Goal: Transaction & Acquisition: Download file/media

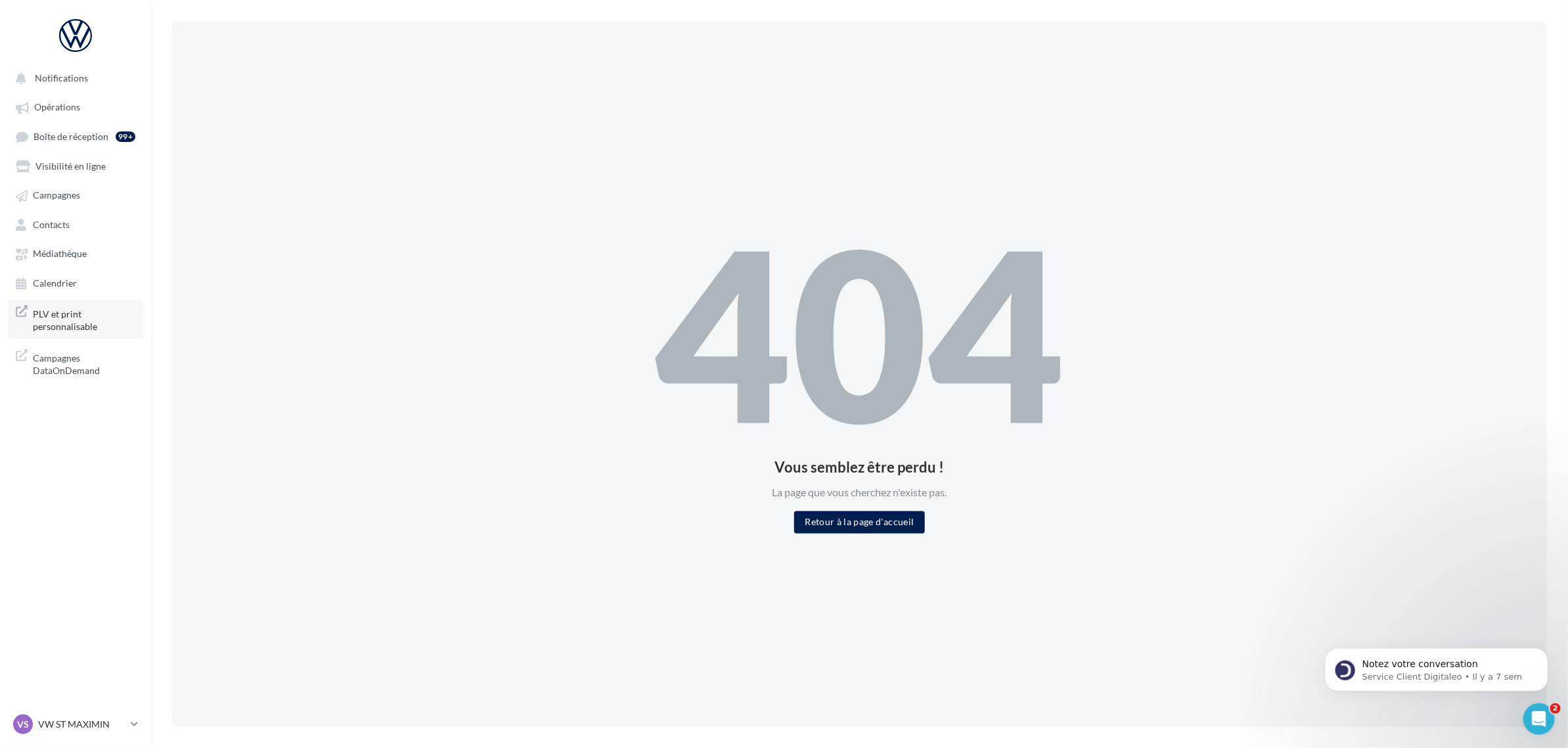
click at [74, 306] on span "PLV et print personnalisable" at bounding box center [84, 319] width 102 height 28
click at [84, 251] on span "Médiathèque" at bounding box center [60, 253] width 54 height 11
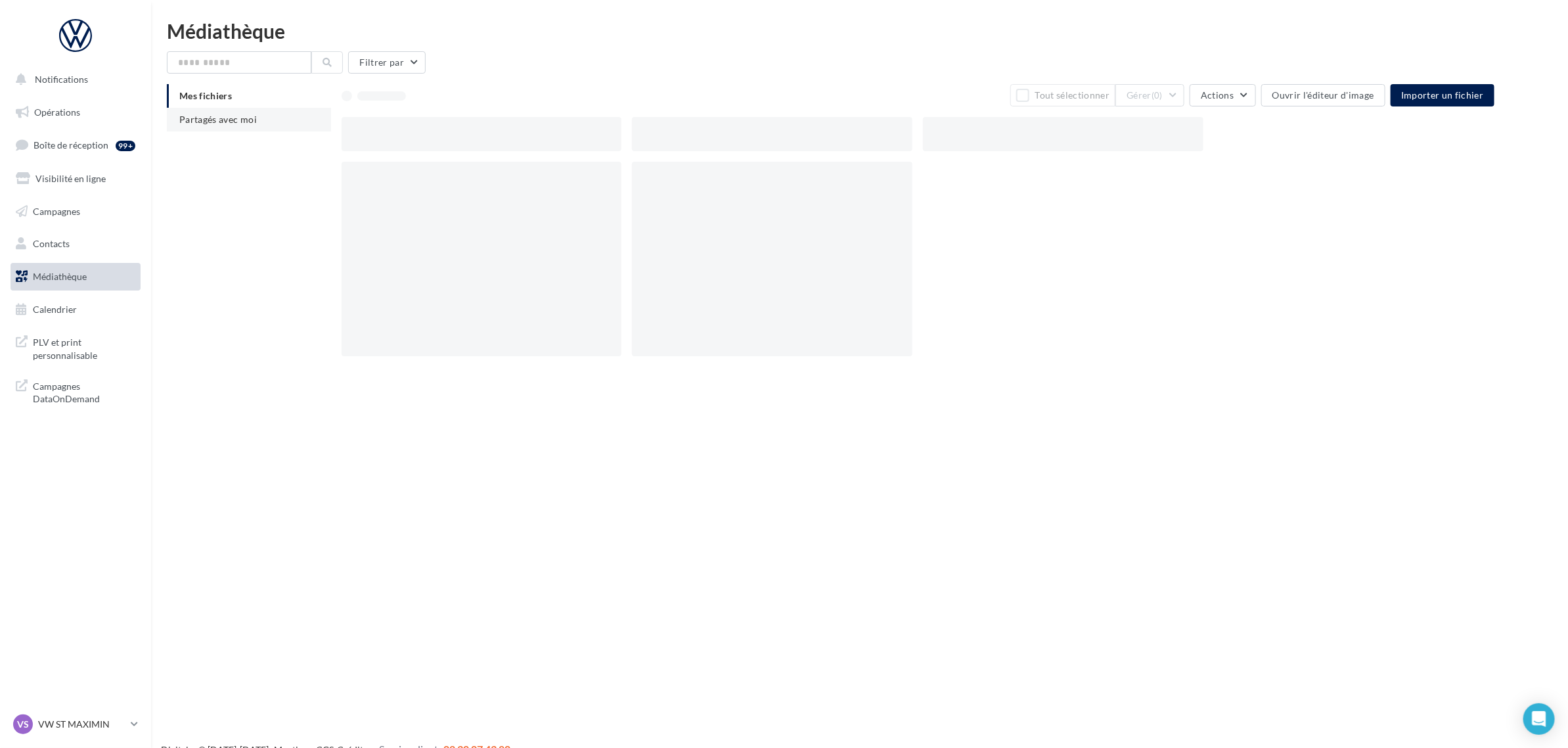
click at [244, 115] on span "Partagés avec moi" at bounding box center [218, 119] width 77 height 11
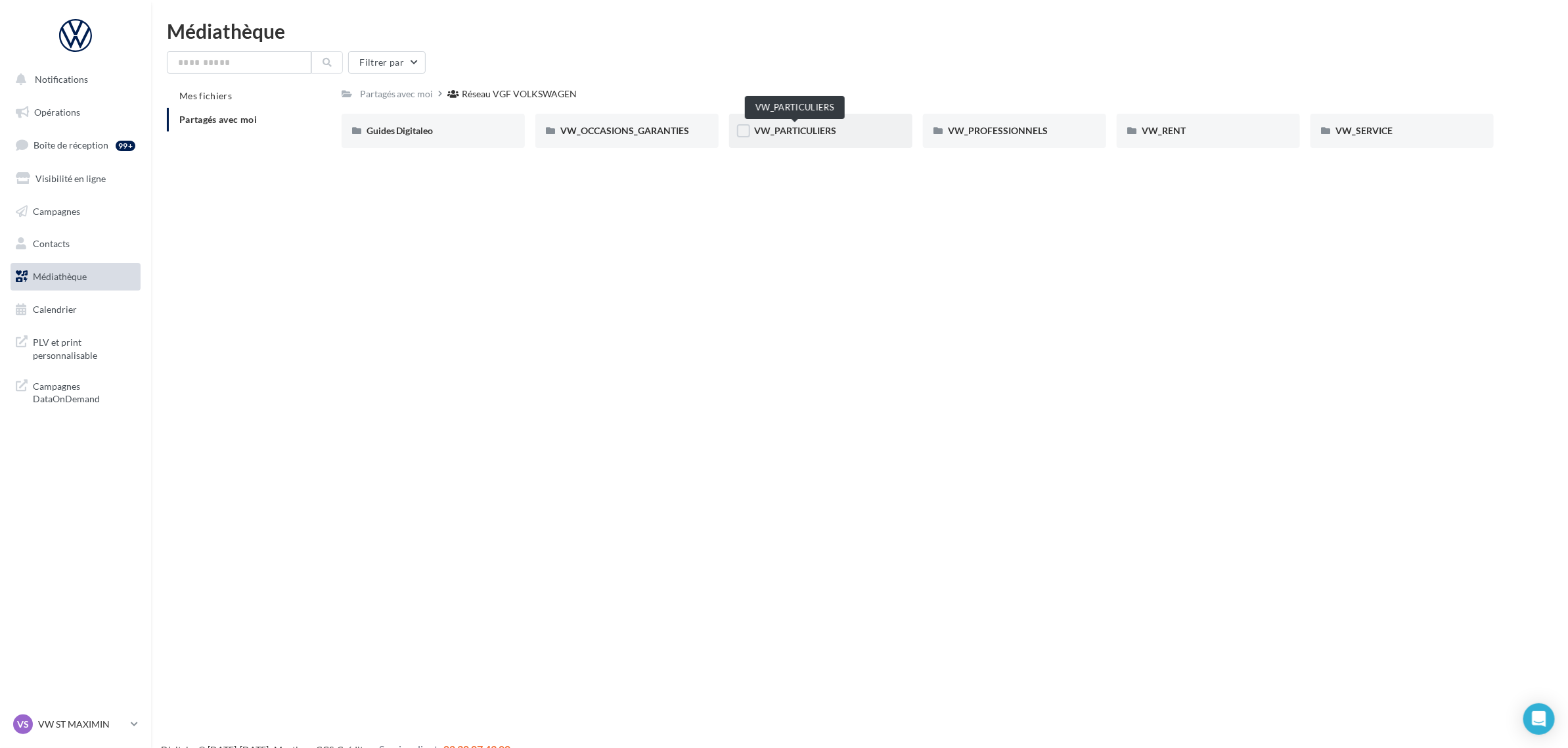
click at [802, 135] on span "VW_PARTICULIERS" at bounding box center [795, 130] width 82 height 11
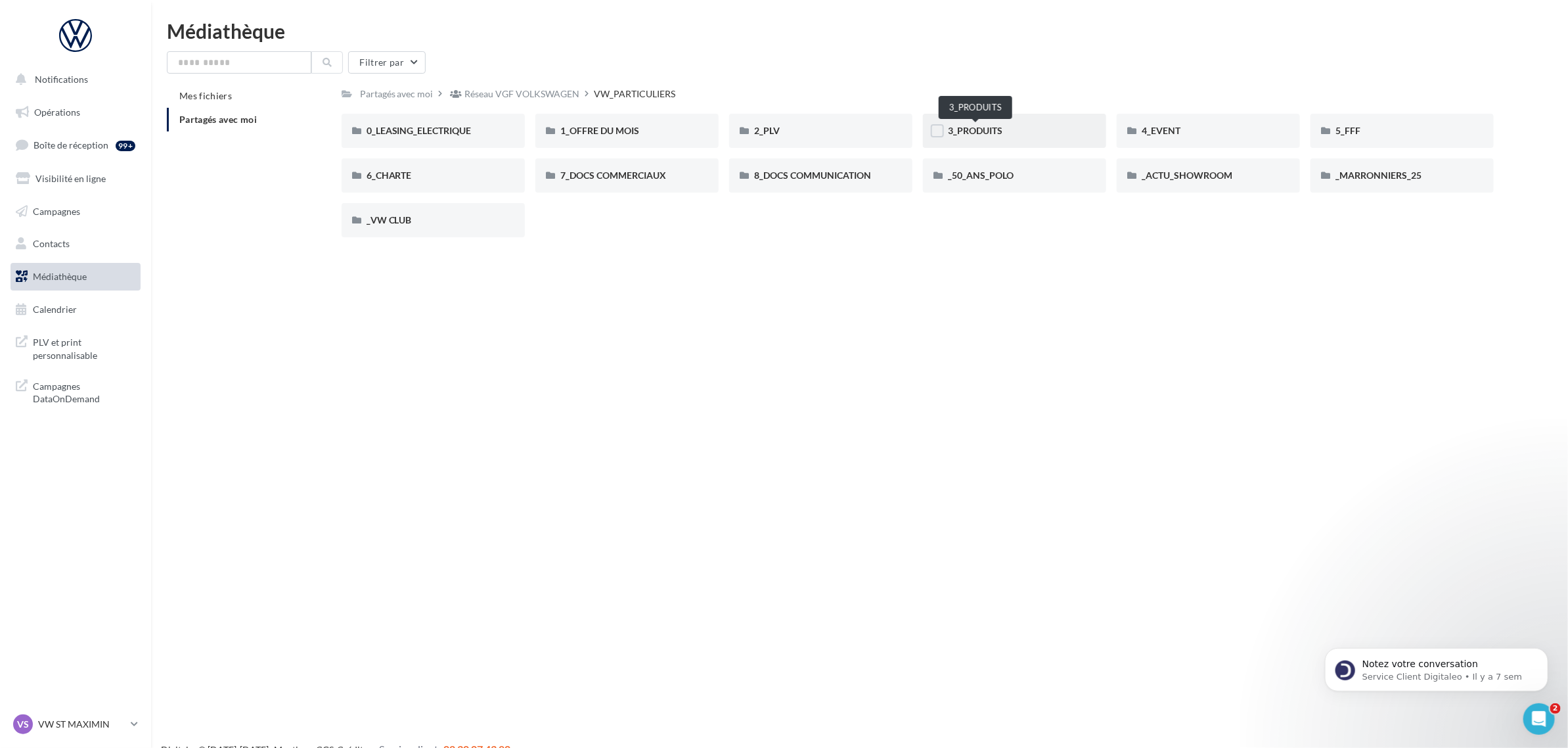
click at [993, 130] on span "3_PRODUITS" at bounding box center [976, 130] width 55 height 11
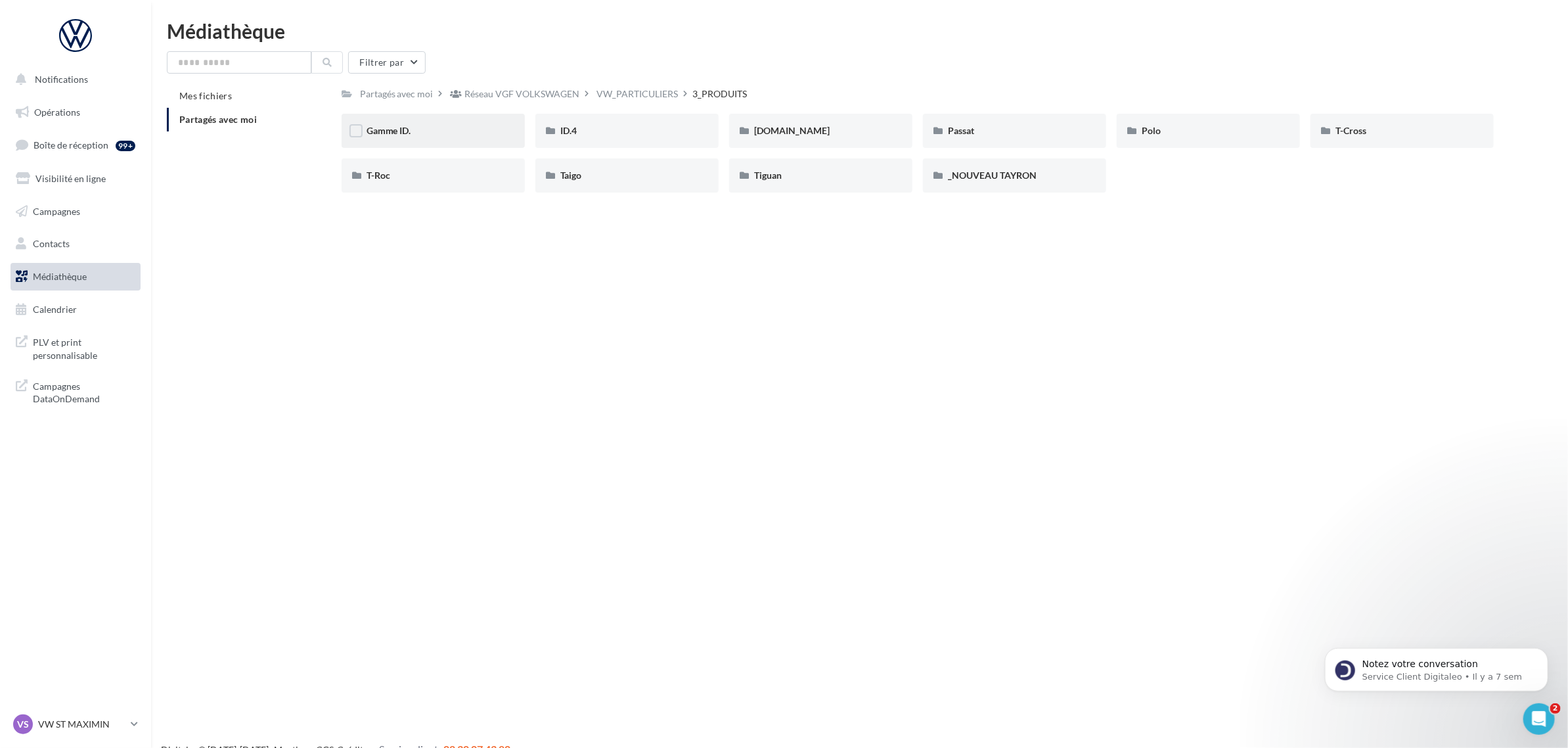
click at [470, 120] on div "Gamme ID." at bounding box center [433, 130] width 184 height 34
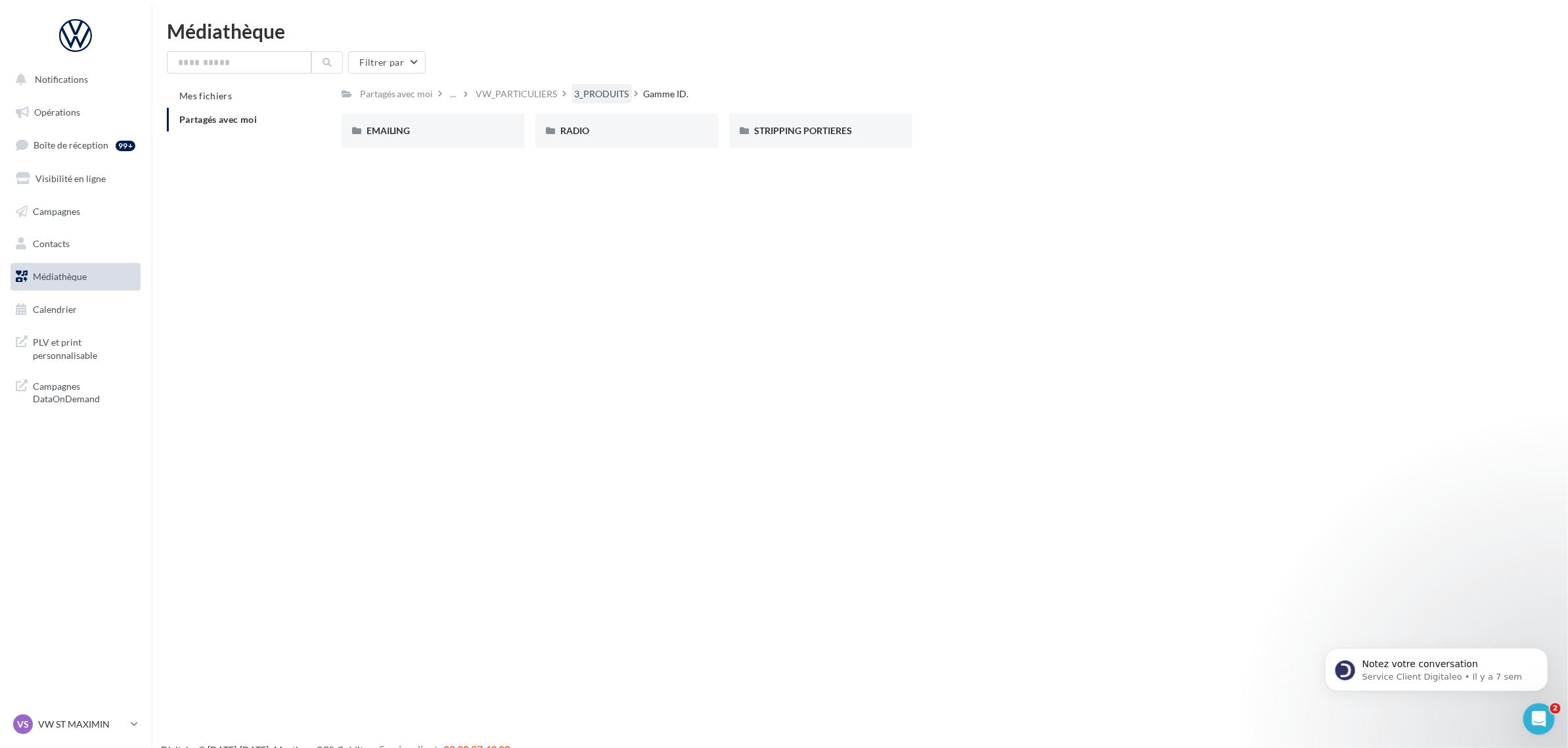
click at [586, 92] on div "3_PRODUITS" at bounding box center [602, 94] width 55 height 13
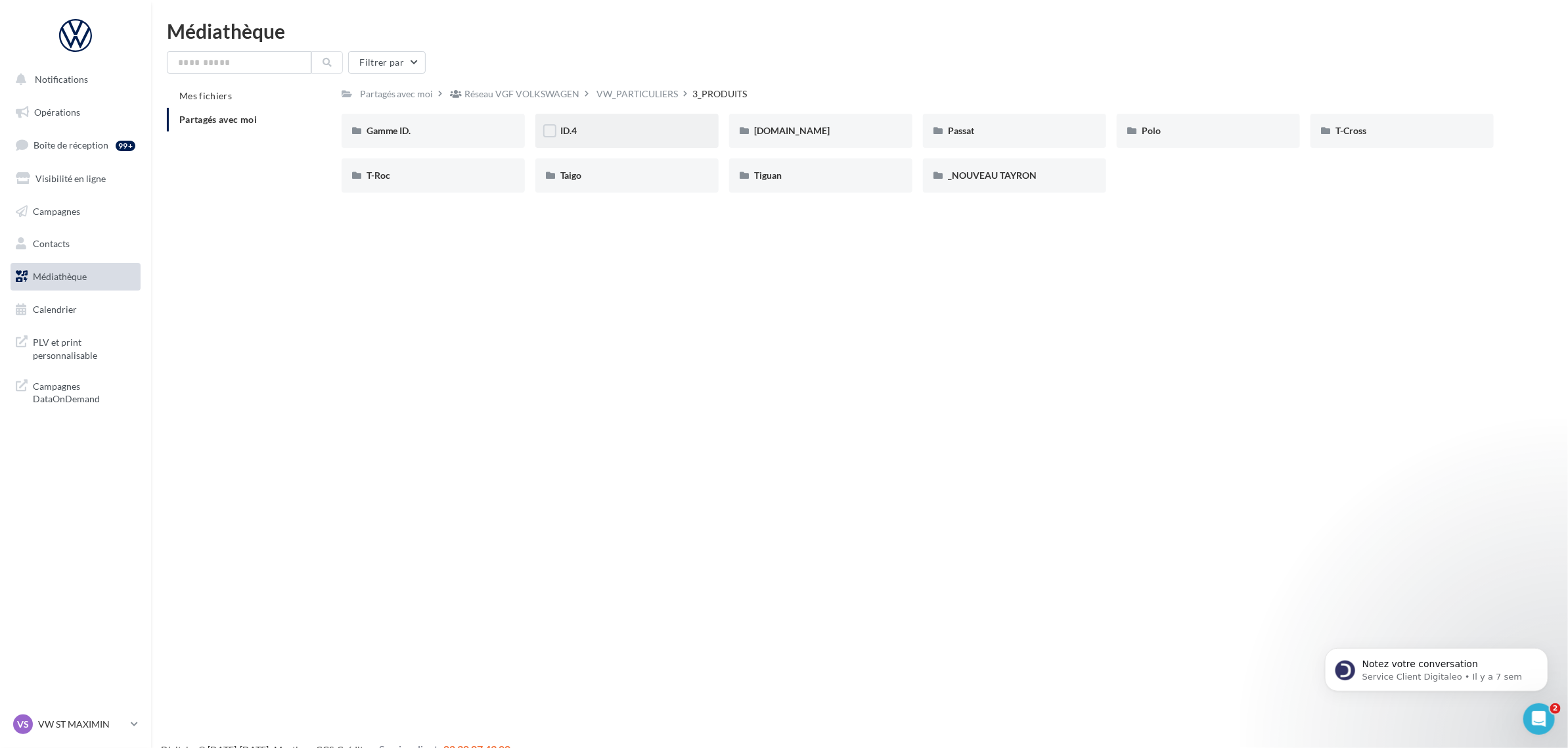
click at [605, 131] on div "ID.4" at bounding box center [627, 130] width 134 height 13
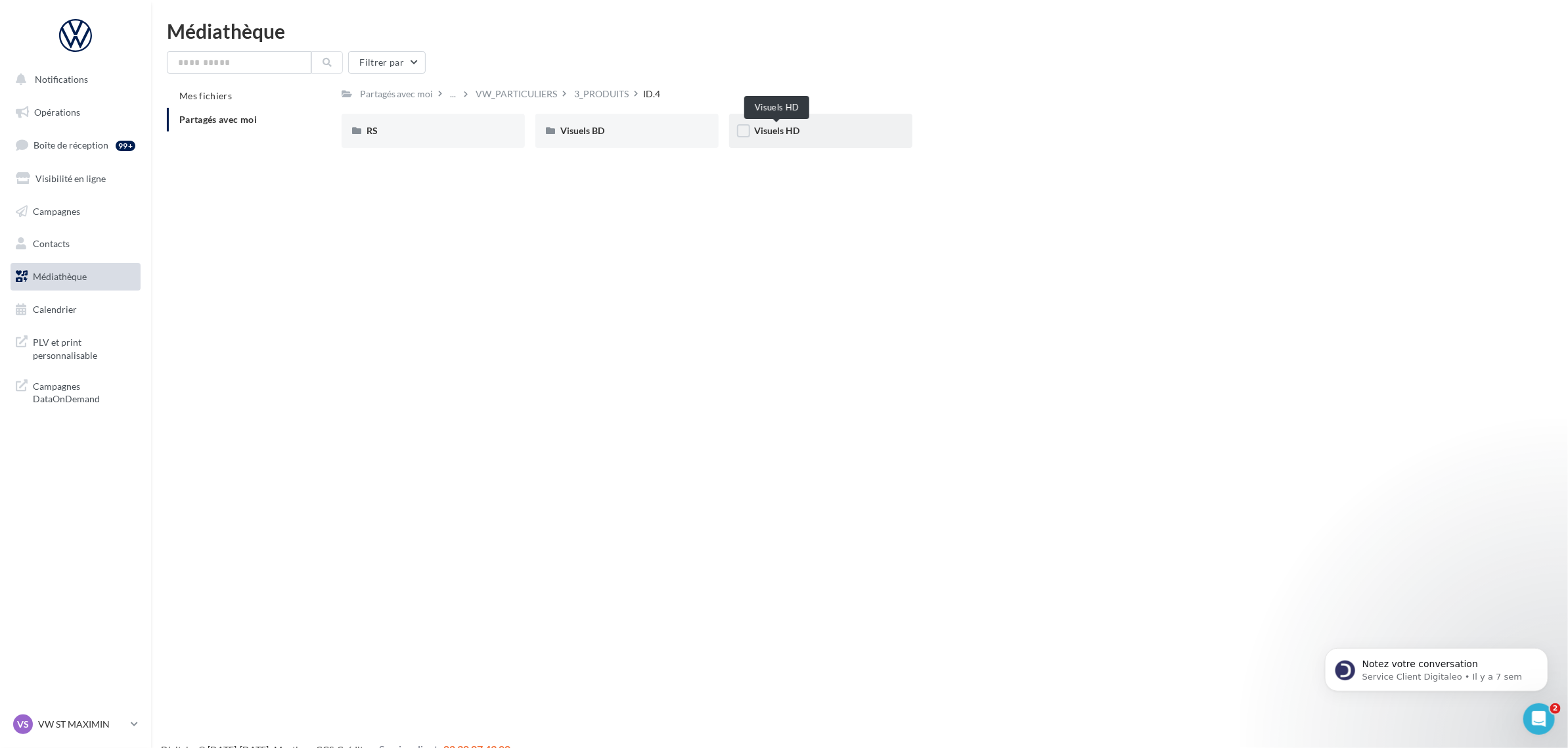
click at [789, 132] on span "Visuels HD" at bounding box center [777, 130] width 46 height 11
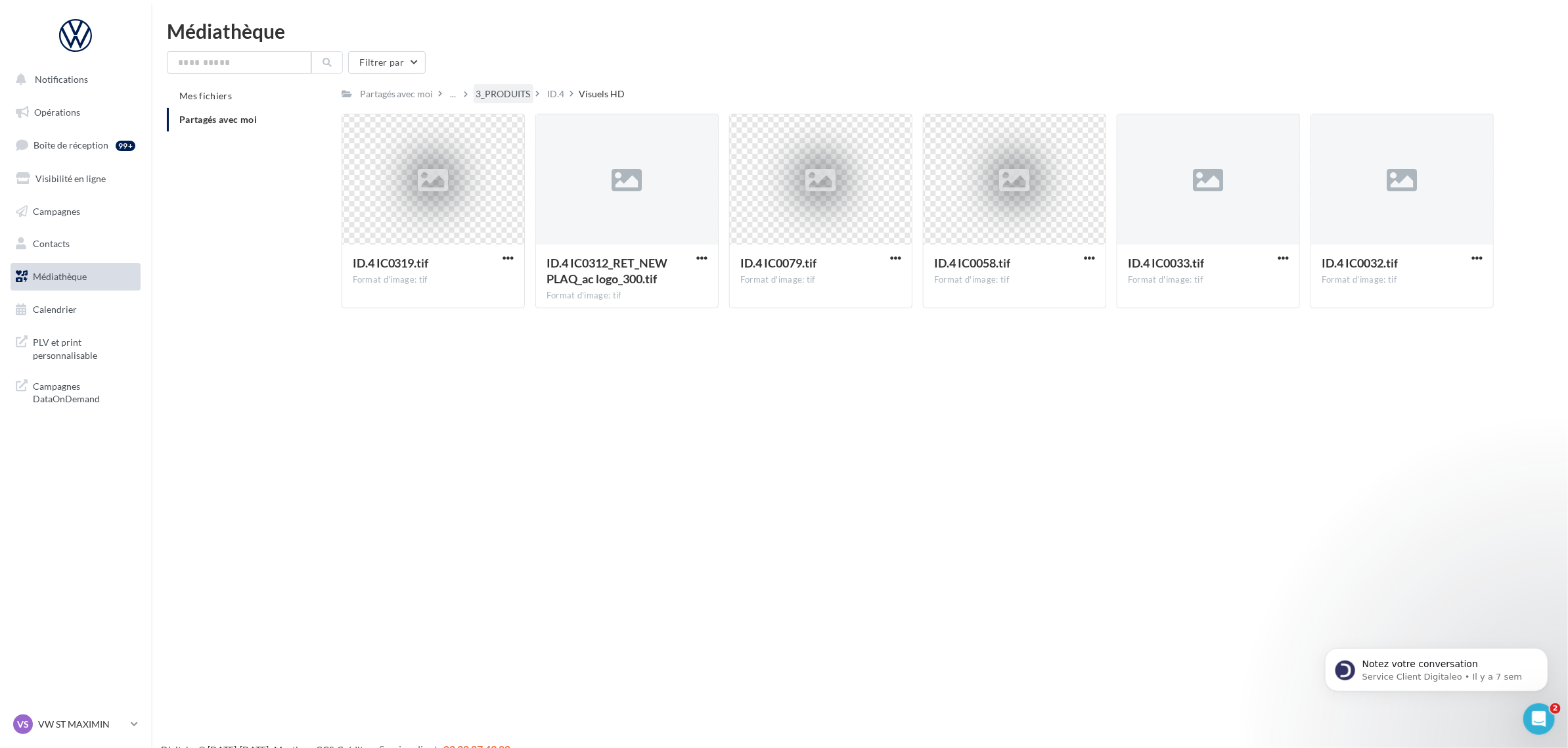
click at [514, 91] on div "3_PRODUITS" at bounding box center [504, 94] width 55 height 13
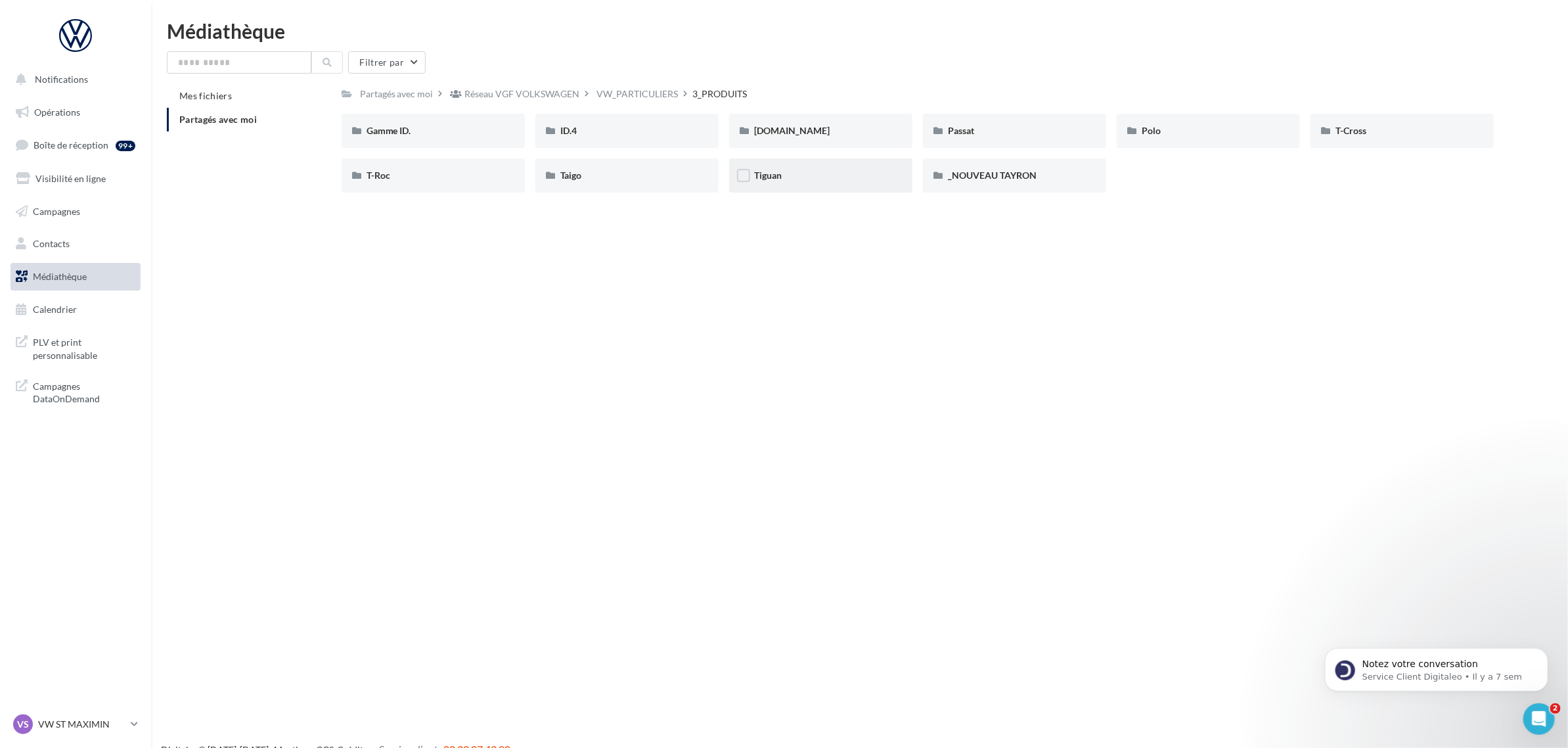
click at [789, 180] on div "Tiguan" at bounding box center [821, 175] width 134 height 13
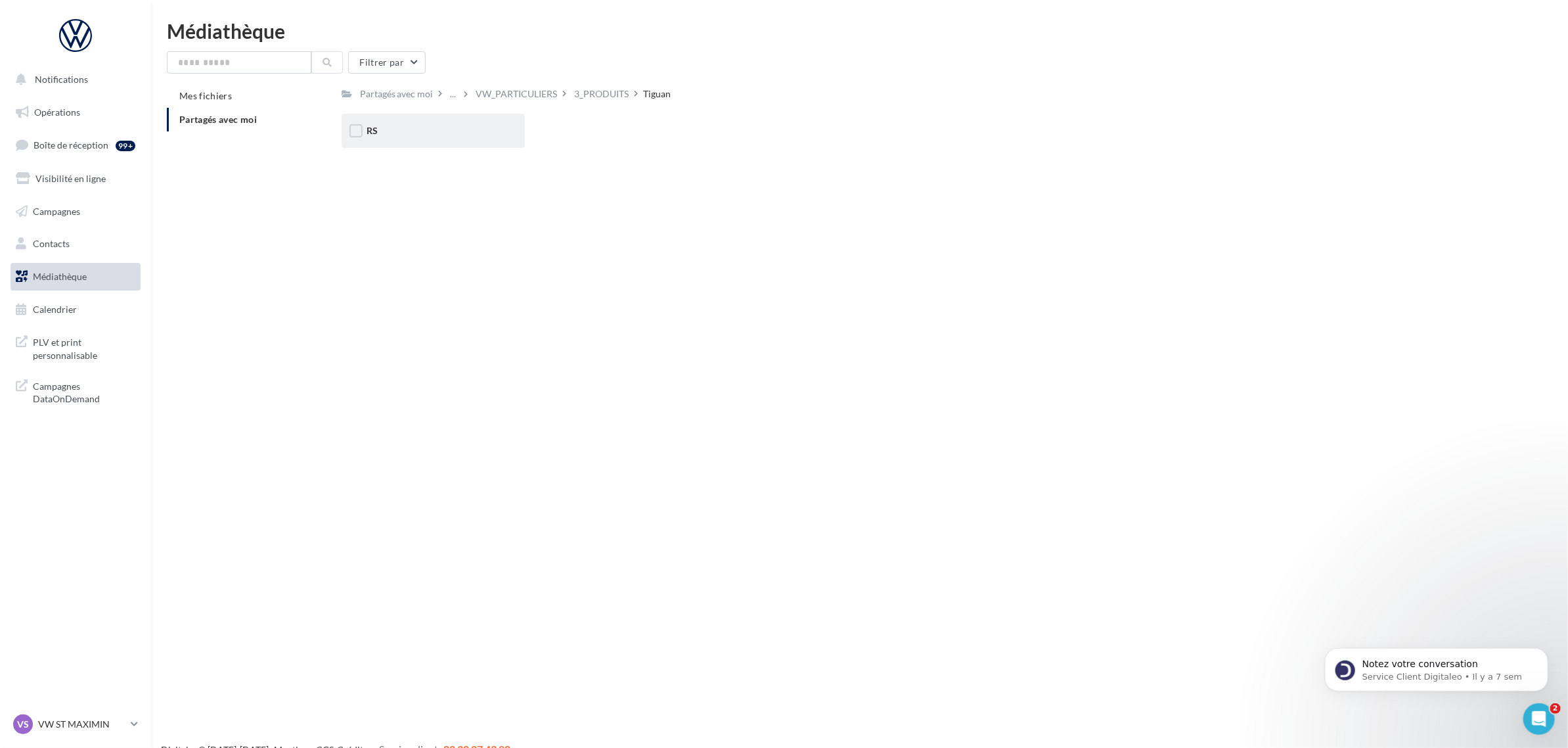
click at [479, 134] on div "RS" at bounding box center [433, 130] width 134 height 13
click at [513, 90] on div "3_PRODUITS" at bounding box center [504, 94] width 55 height 13
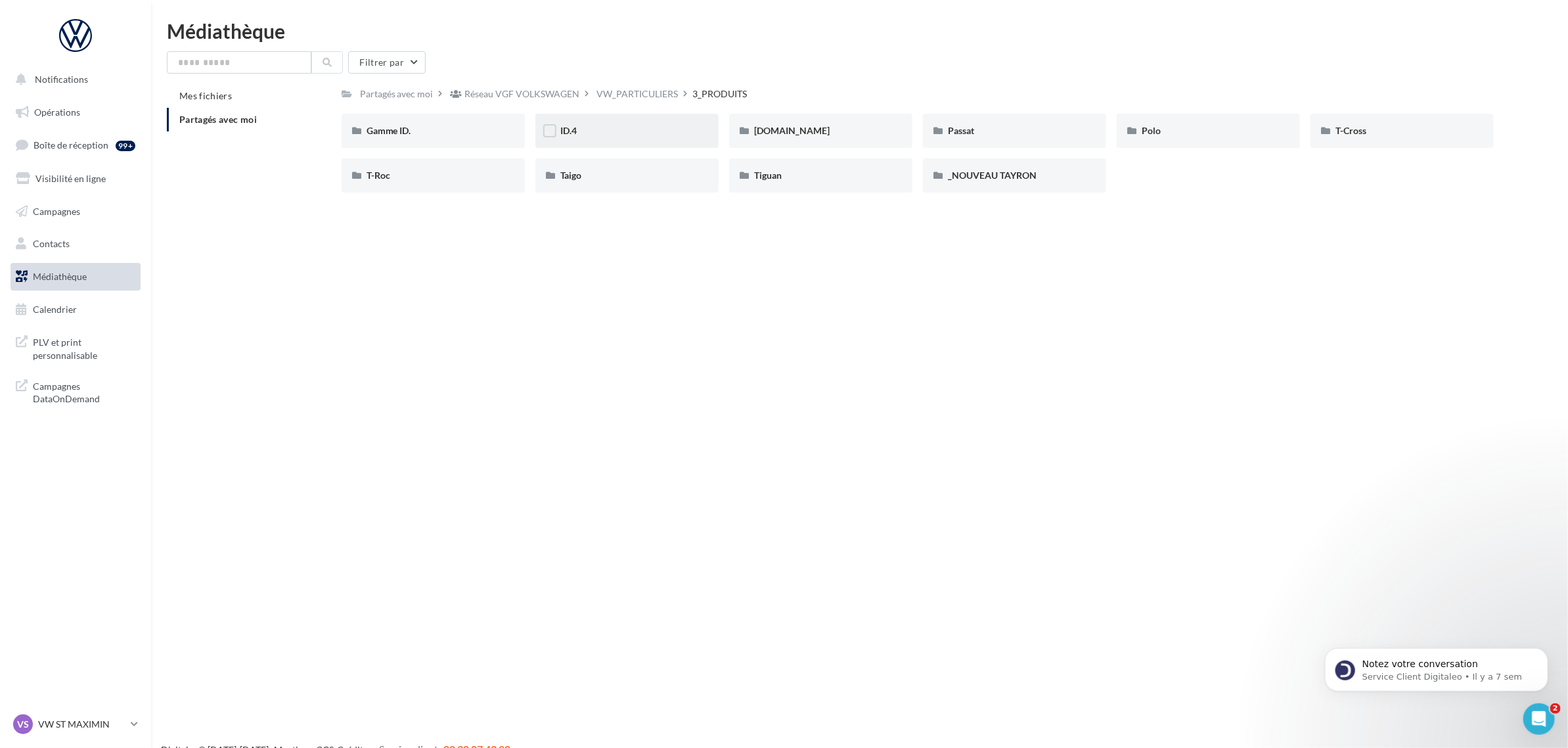
click at [602, 130] on div "ID.4" at bounding box center [627, 130] width 134 height 13
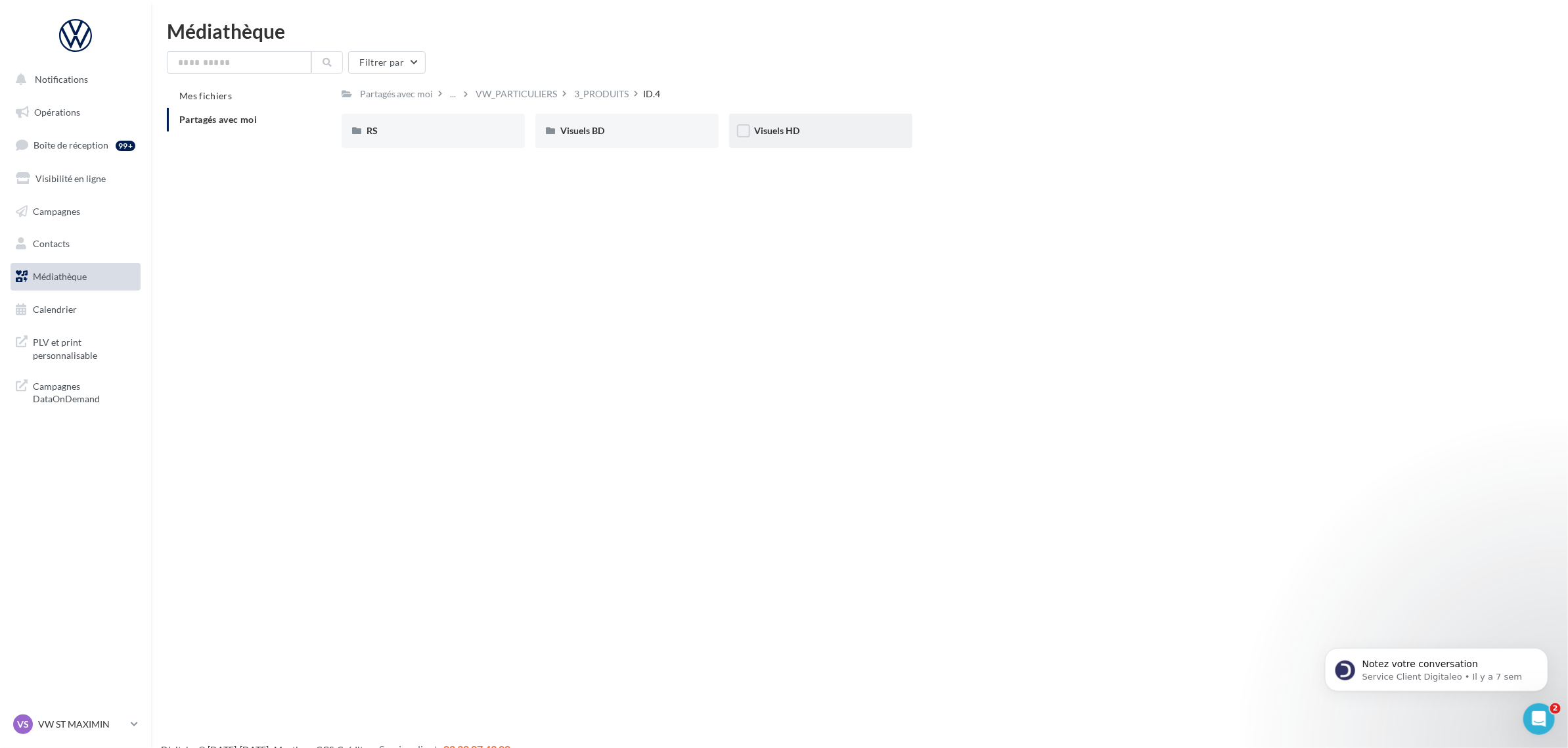
click at [779, 138] on div "Visuels HD" at bounding box center [821, 130] width 184 height 34
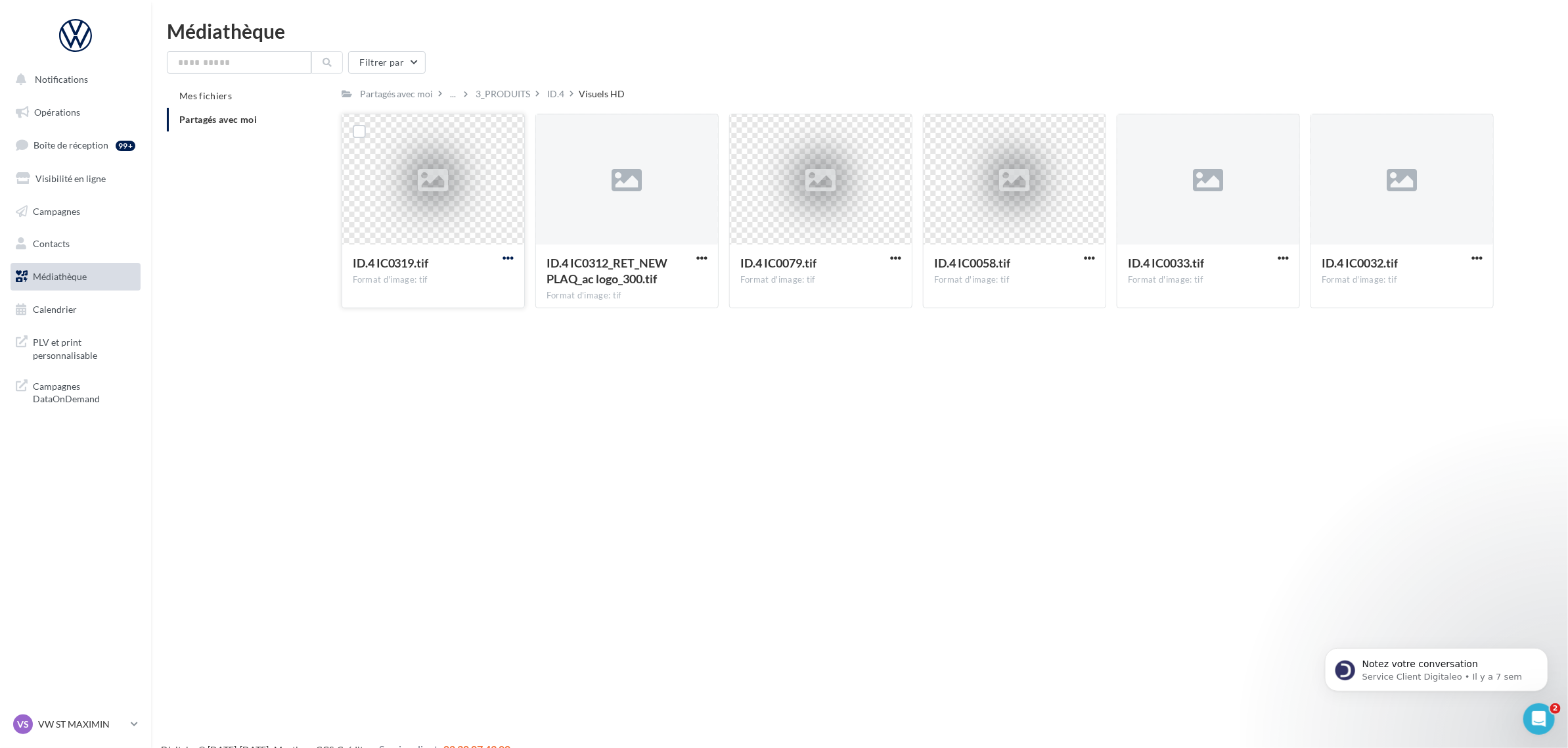
click at [504, 255] on span "button" at bounding box center [508, 258] width 11 height 11
click at [483, 288] on button "Télécharger" at bounding box center [450, 283] width 131 height 34
click at [888, 256] on button "button" at bounding box center [896, 259] width 17 height 13
click at [872, 280] on button "Télécharger" at bounding box center [838, 283] width 131 height 34
click at [1093, 256] on span "button" at bounding box center [1089, 258] width 11 height 11
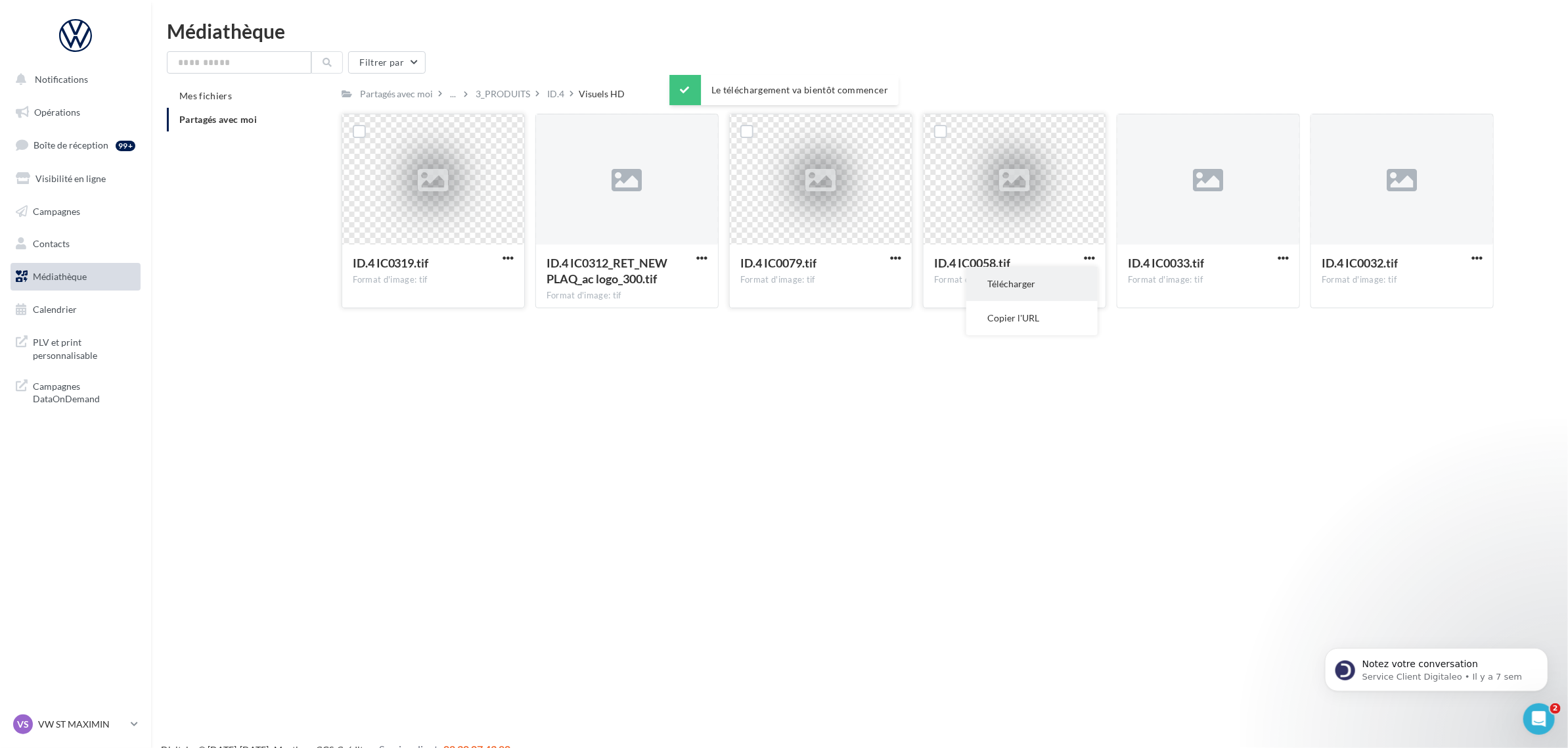
click at [1073, 280] on button "Télécharger" at bounding box center [1032, 283] width 131 height 34
drag, startPoint x: 1273, startPoint y: 260, endPoint x: 1270, endPoint y: 269, distance: 9.5
click at [1275, 260] on div "ID.4 IC0033.tif" at bounding box center [1209, 264] width 161 height 19
click at [1285, 253] on span "button" at bounding box center [1283, 258] width 11 height 11
click at [1246, 280] on button "Télécharger" at bounding box center [1226, 283] width 131 height 34
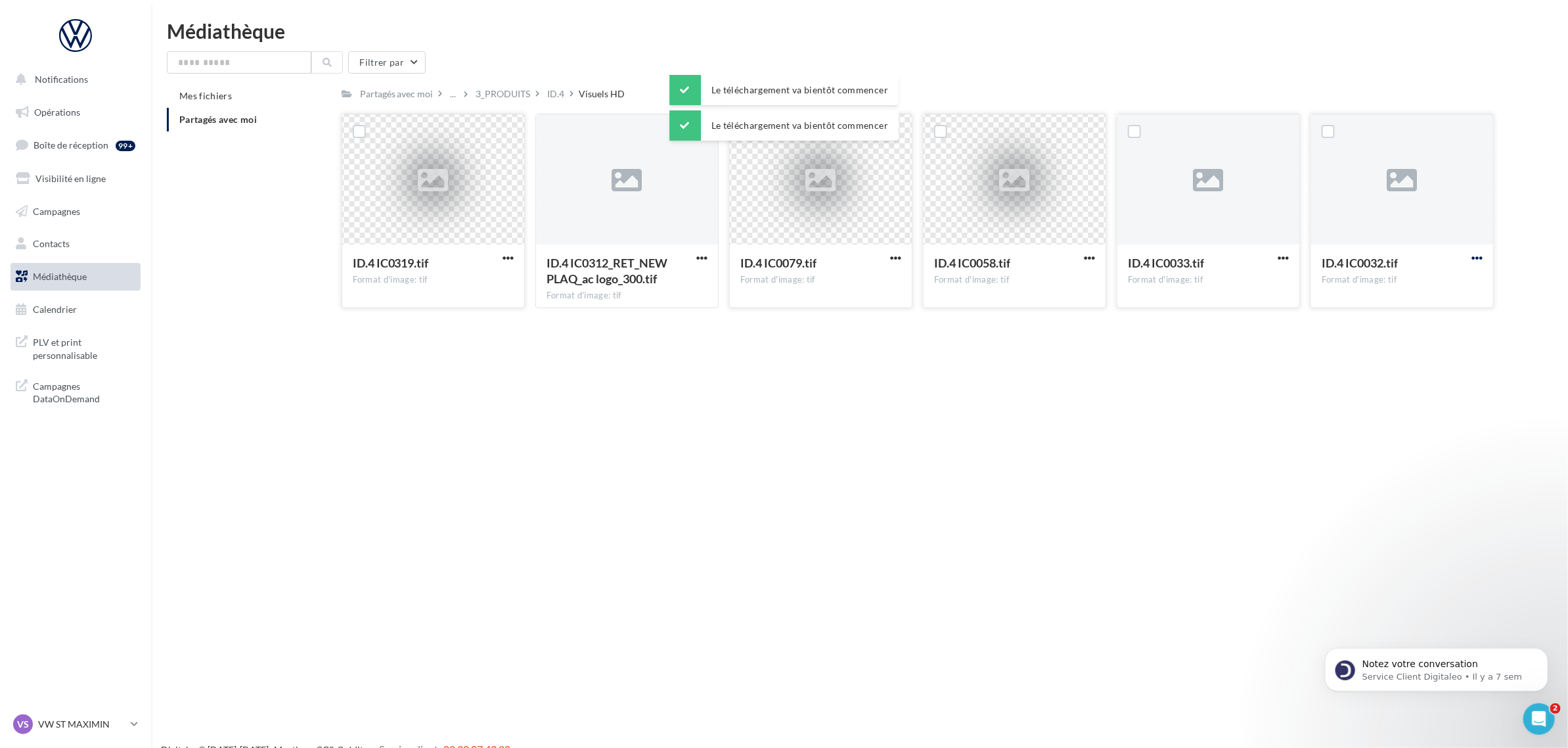
click at [1477, 262] on span "button" at bounding box center [1477, 258] width 11 height 11
click at [1423, 284] on button "Télécharger" at bounding box center [1420, 283] width 131 height 34
click at [518, 94] on div "3_PRODUITS" at bounding box center [504, 94] width 55 height 13
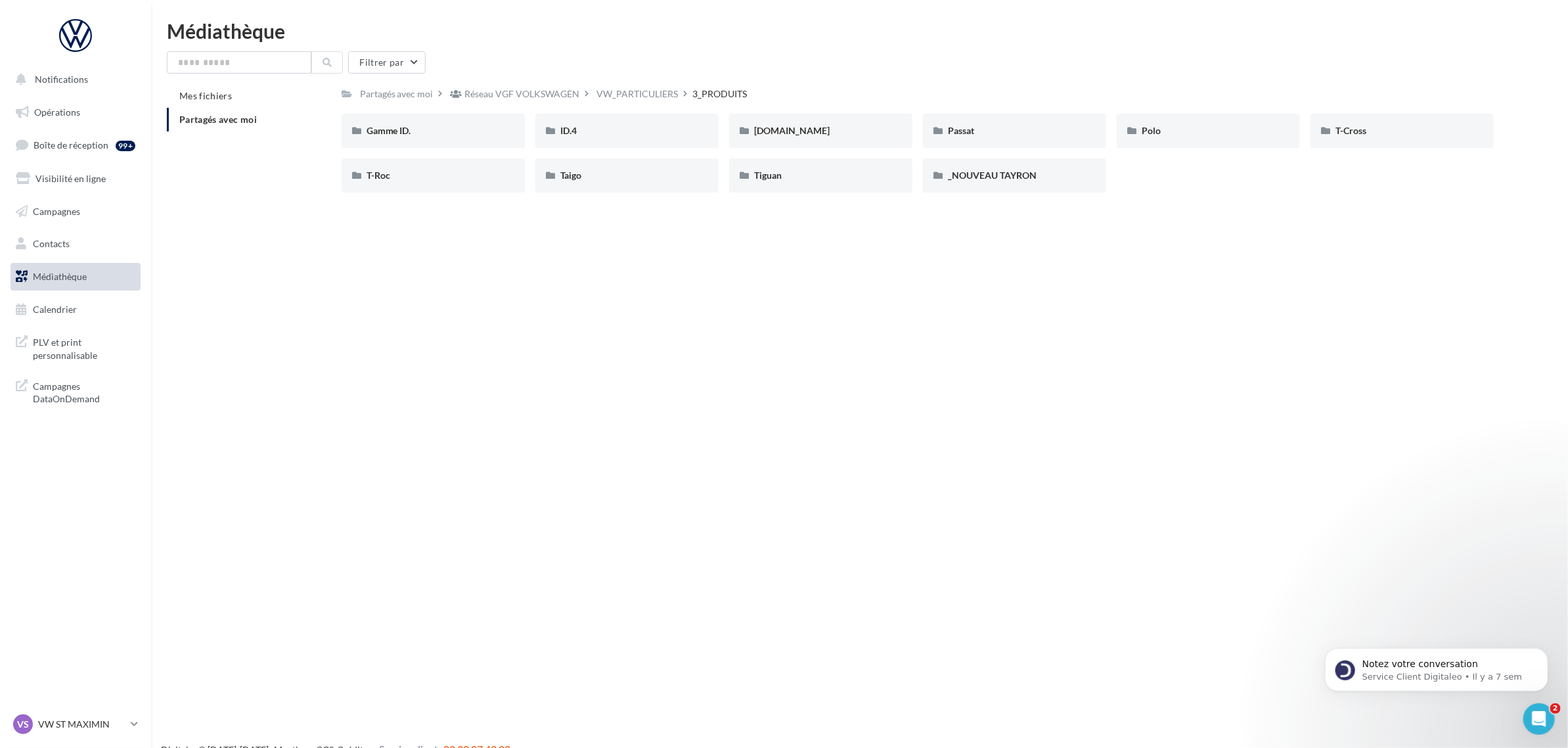
click at [1204, 288] on div "Notifications Opérations Boîte de réception 99+ Visibilité en ligne Campagnes C…" at bounding box center [784, 395] width 1568 height 748
